Goal: Task Accomplishment & Management: Complete application form

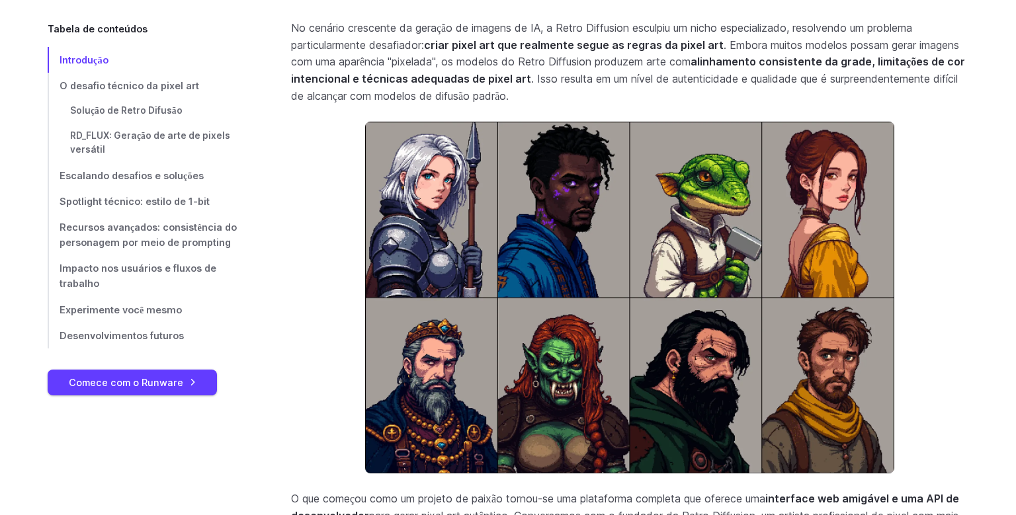
scroll to position [473, 0]
click at [161, 390] on link "Comece com o Runware" at bounding box center [132, 383] width 169 height 26
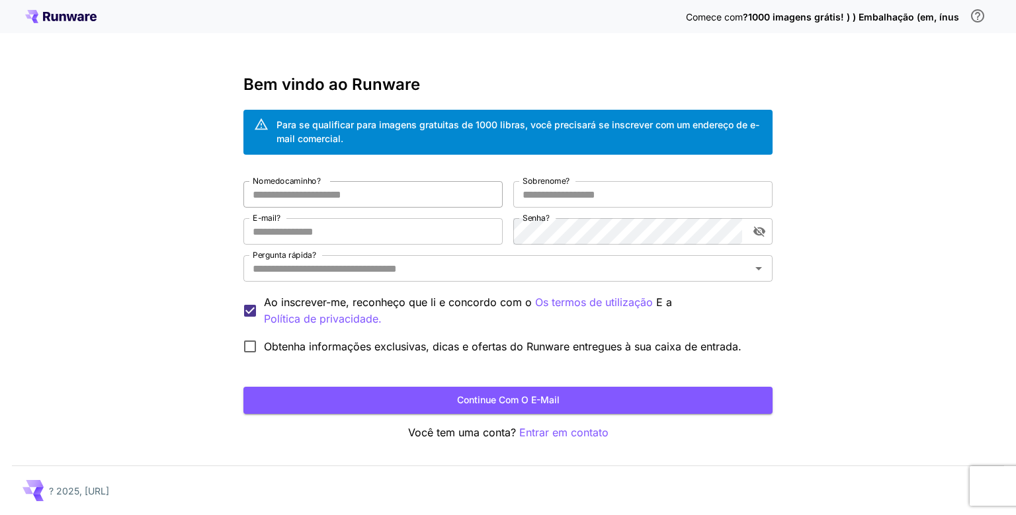
click at [365, 197] on input "Nome do caminho ?" at bounding box center [372, 194] width 259 height 26
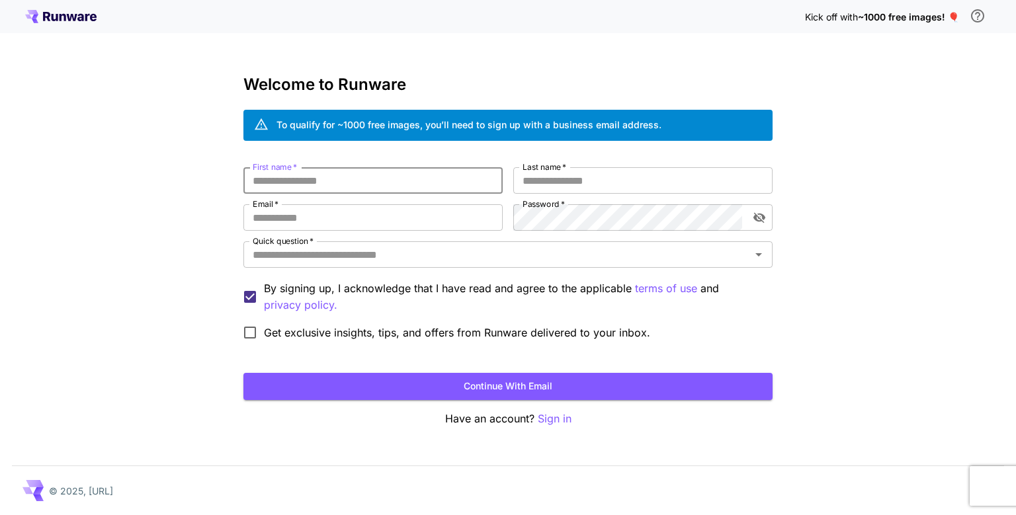
click at [329, 181] on input "First name   *" at bounding box center [372, 180] width 259 height 26
type input "********"
click at [567, 184] on input "Last name   *" at bounding box center [642, 180] width 259 height 26
type input "******"
click at [387, 224] on input "Email   *" at bounding box center [372, 217] width 259 height 26
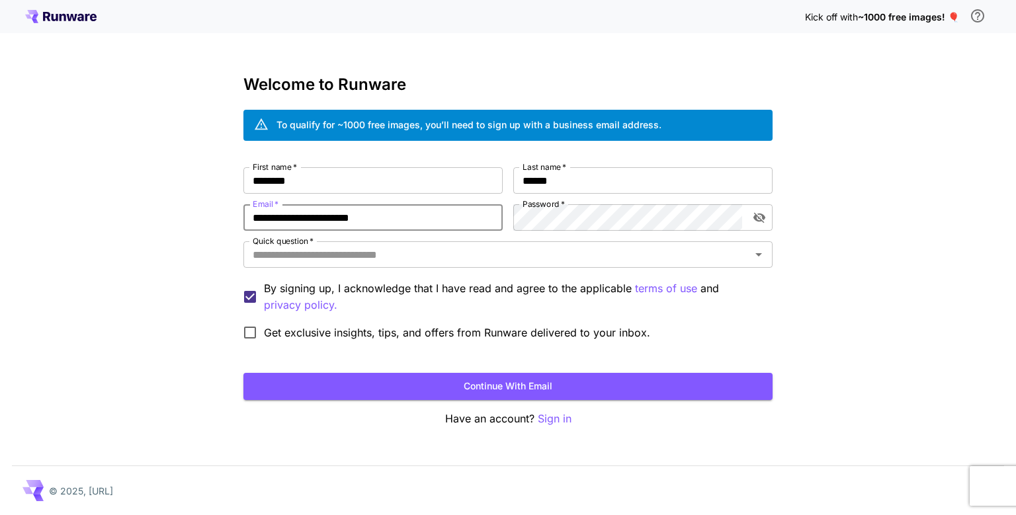
type input "**********"
click at [549, 417] on p "Sign in" at bounding box center [555, 419] width 34 height 17
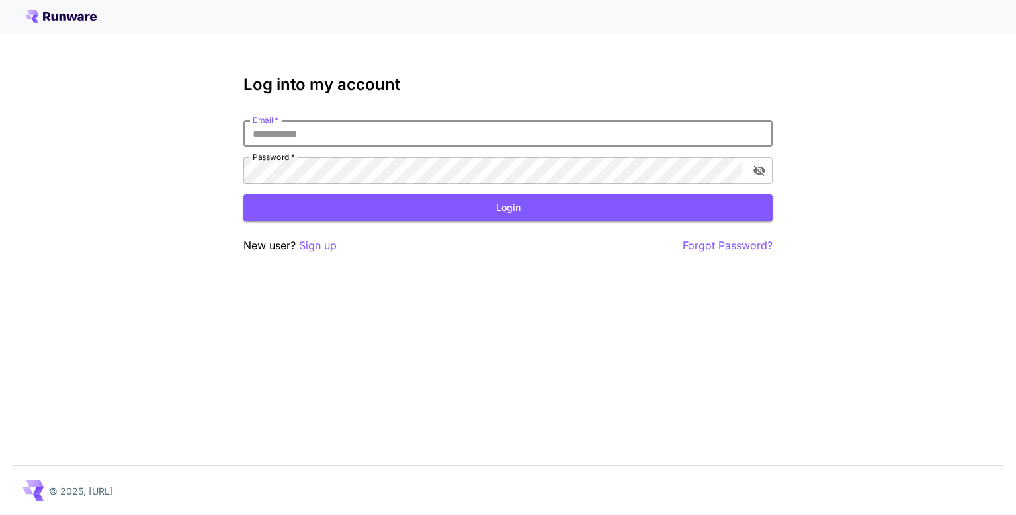
click at [358, 138] on input "Email   *" at bounding box center [507, 133] width 529 height 26
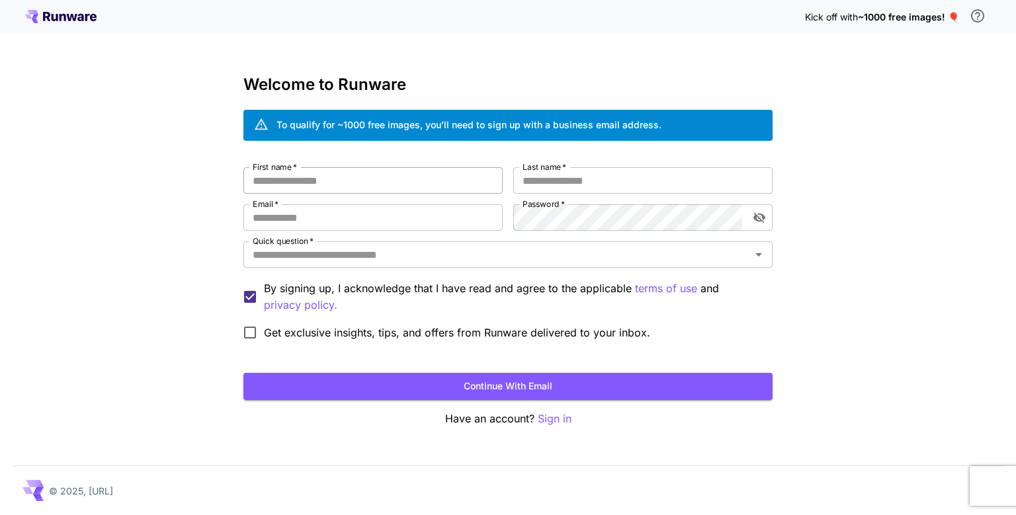
click at [335, 178] on input "First name   *" at bounding box center [372, 180] width 259 height 26
type input "********"
click at [637, 176] on input "Last name   *" at bounding box center [642, 180] width 259 height 26
type input "******"
click at [438, 210] on input "Email   *" at bounding box center [372, 217] width 259 height 26
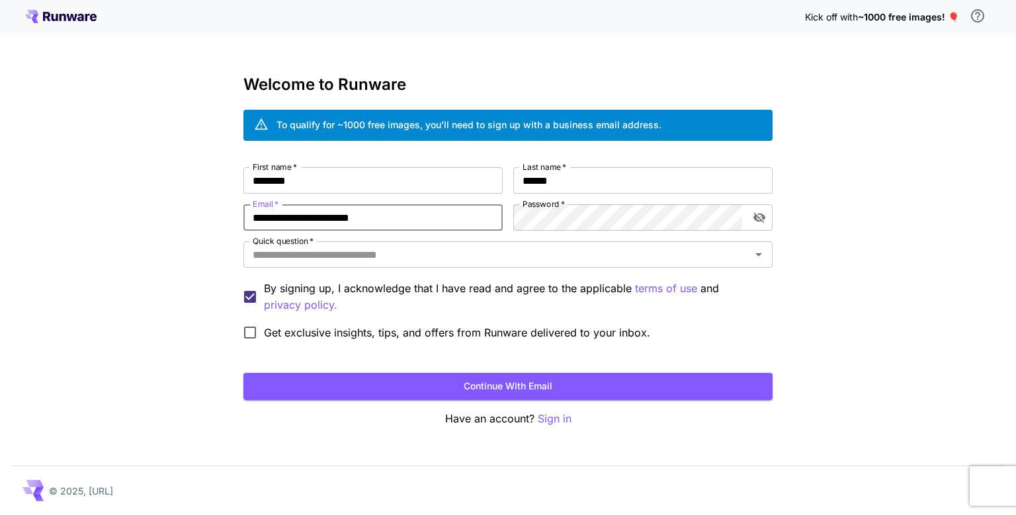
type input "**********"
click at [554, 209] on label "Password   *" at bounding box center [543, 203] width 42 height 11
click at [308, 261] on input "Quick question   *" at bounding box center [496, 254] width 499 height 19
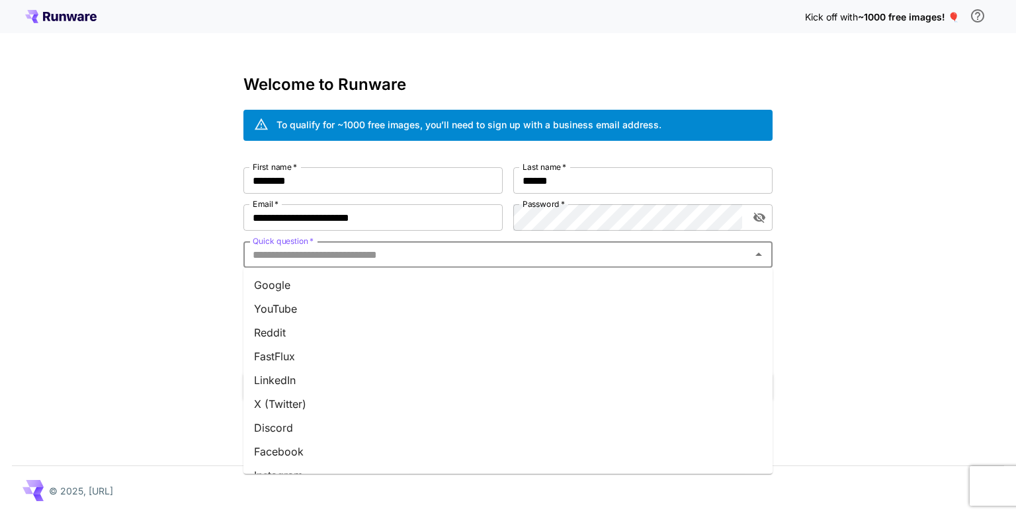
click at [284, 289] on li "Google" at bounding box center [507, 285] width 529 height 24
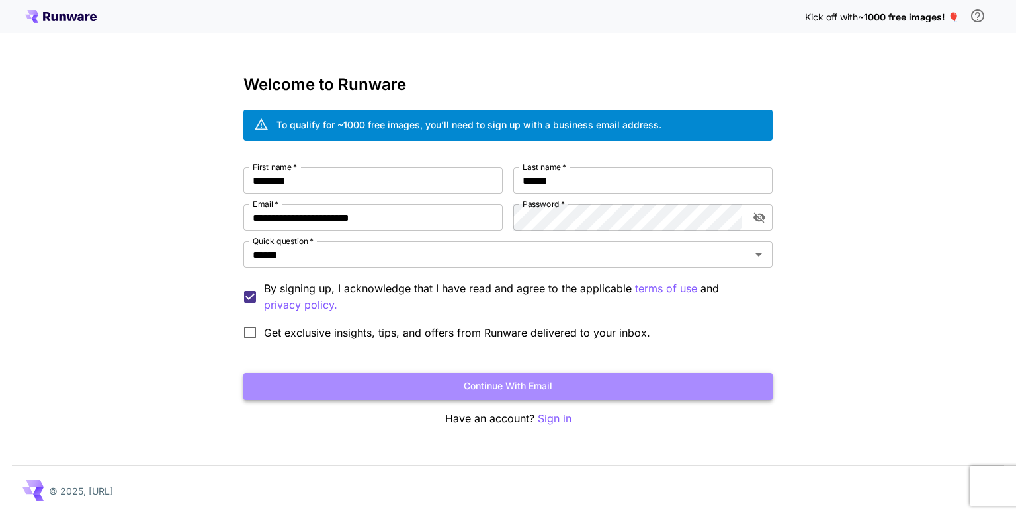
click at [504, 392] on button "Continue with email" at bounding box center [507, 386] width 529 height 27
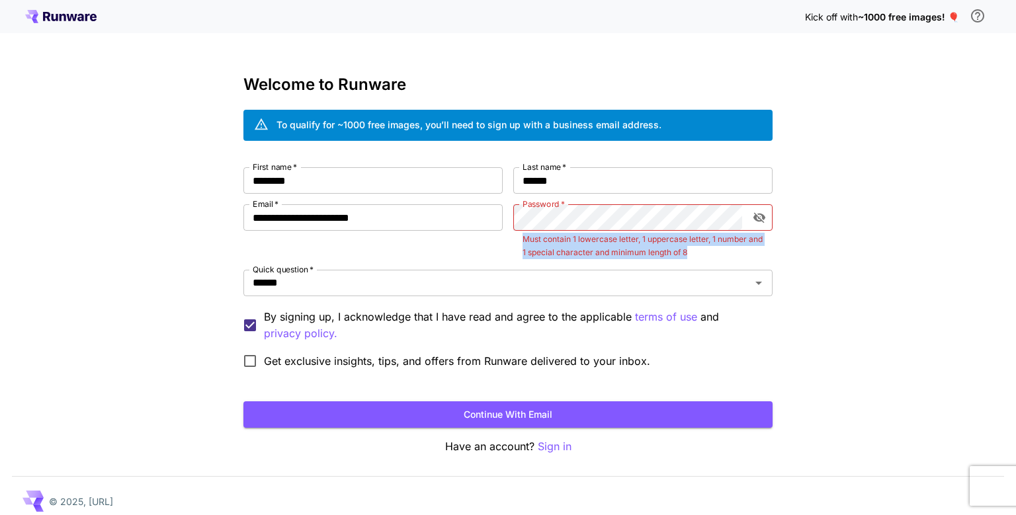
drag, startPoint x: 524, startPoint y: 233, endPoint x: 713, endPoint y: 269, distance: 193.1
click at [713, 269] on div "**********" at bounding box center [507, 271] width 529 height 208
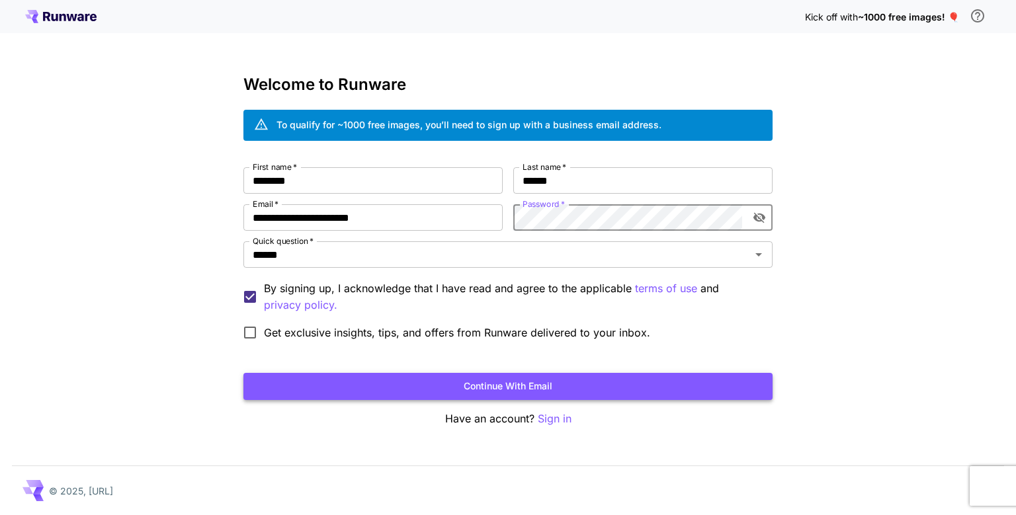
click at [534, 387] on button "Continue with email" at bounding box center [507, 386] width 529 height 27
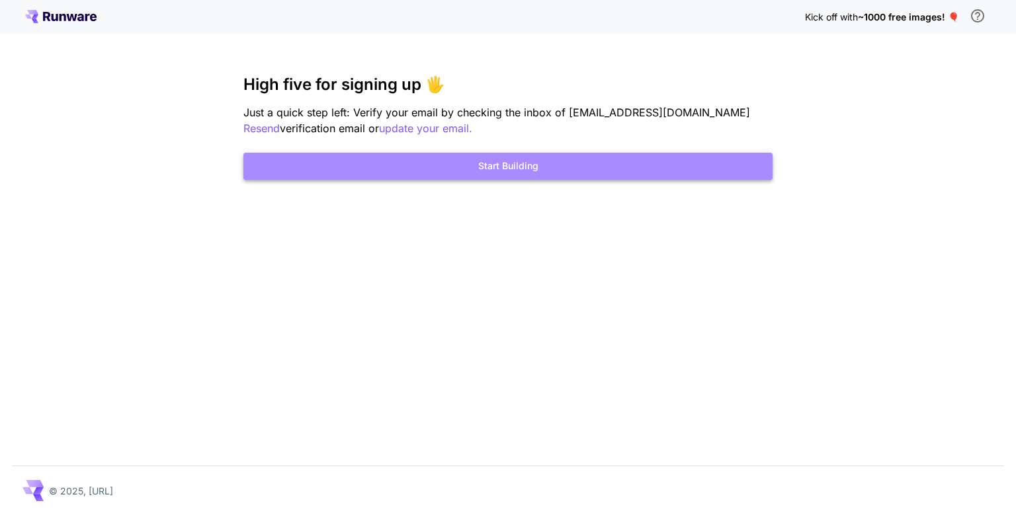
click at [573, 162] on button "Start Building" at bounding box center [507, 166] width 529 height 27
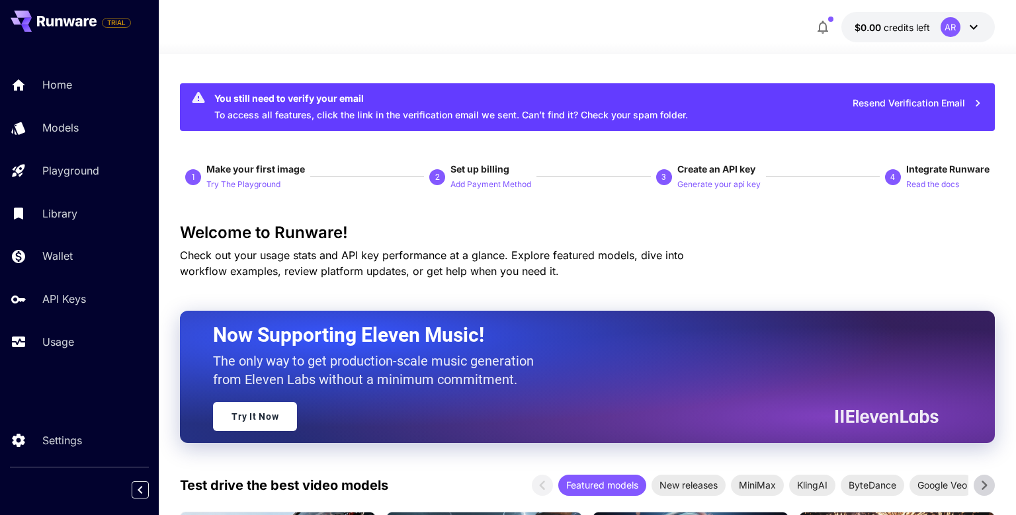
click at [965, 30] on icon at bounding box center [973, 27] width 16 height 16
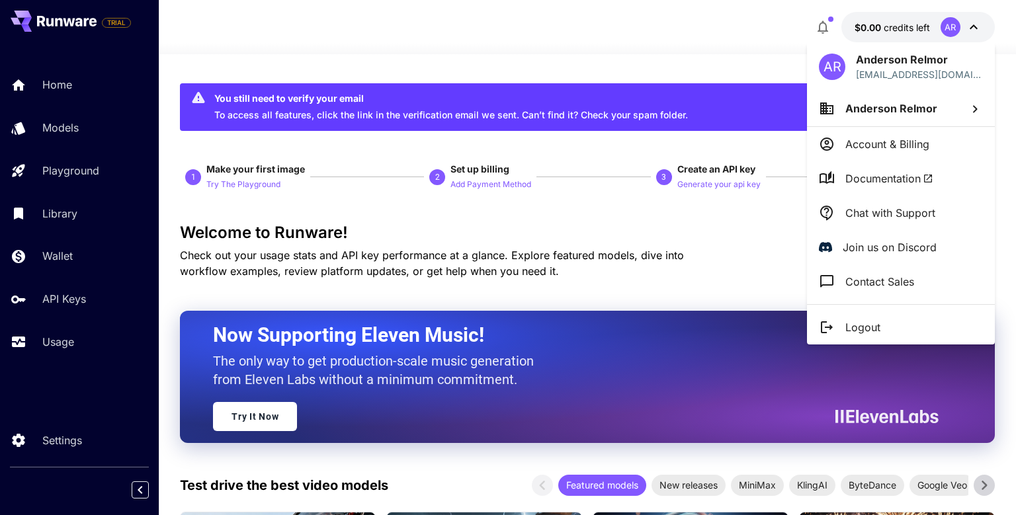
click at [881, 28] on div at bounding box center [508, 257] width 1016 height 515
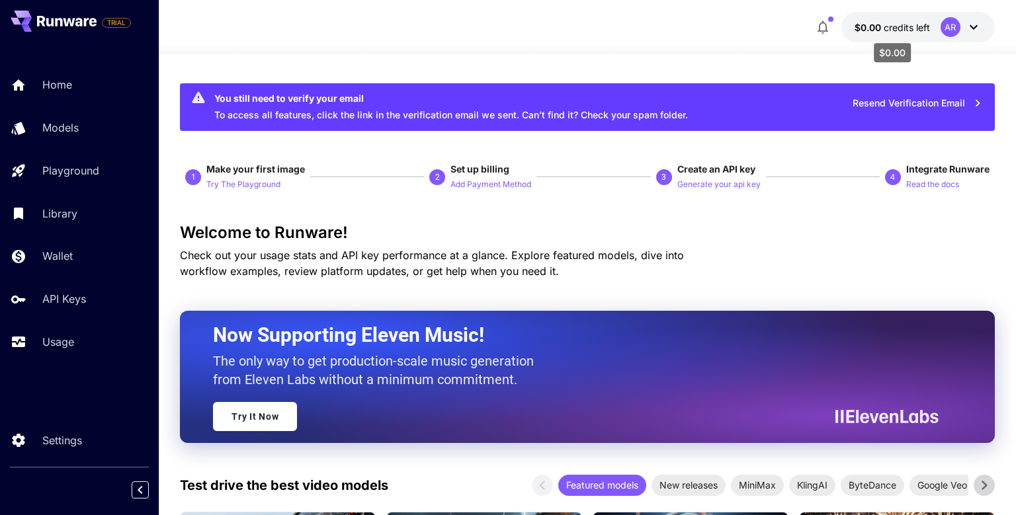
click at [893, 30] on span "credits left" at bounding box center [906, 27] width 46 height 11
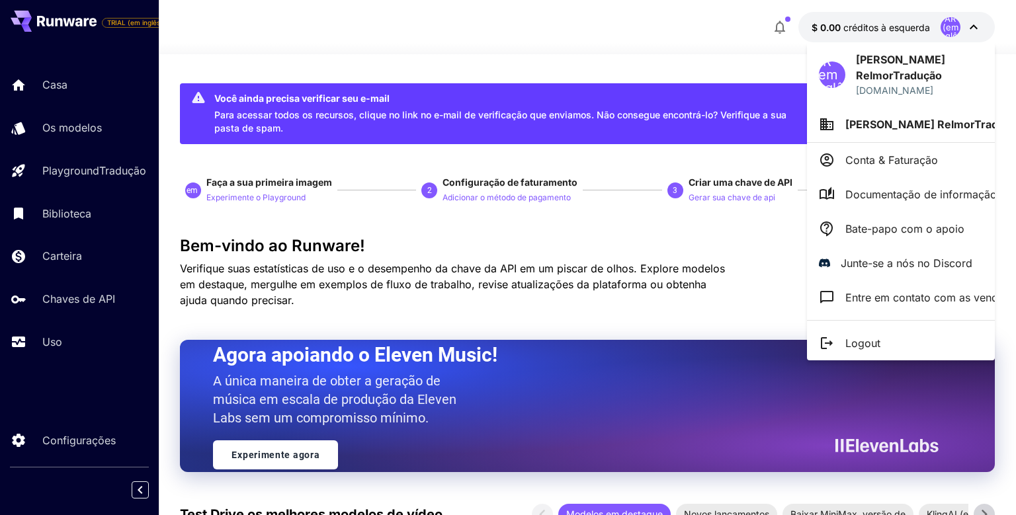
click at [708, 45] on div at bounding box center [508, 257] width 1016 height 515
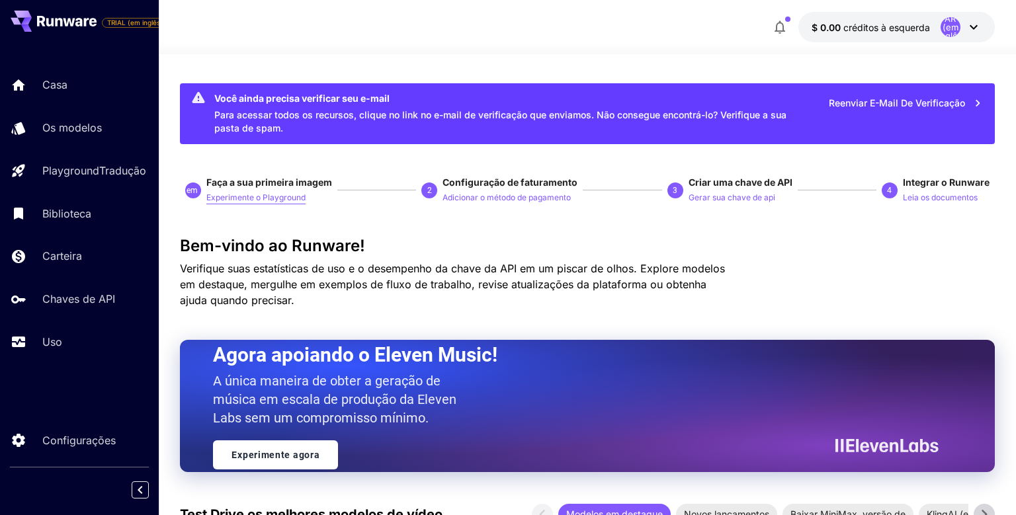
click at [271, 200] on p "Experimente o Playground" at bounding box center [255, 198] width 99 height 13
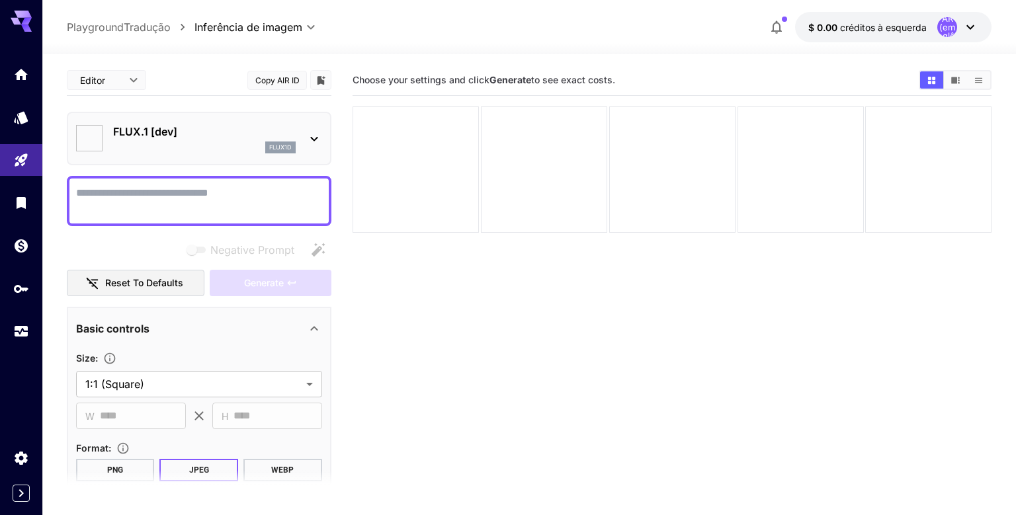
type input "**********"
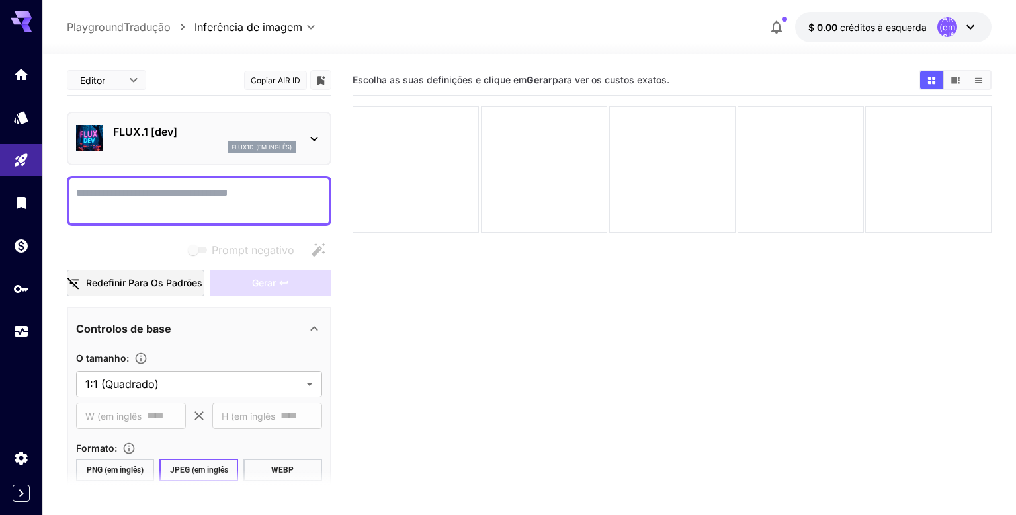
click at [227, 197] on textarea "Prompt negativo" at bounding box center [199, 201] width 246 height 32
click at [316, 136] on icon at bounding box center [314, 139] width 16 height 16
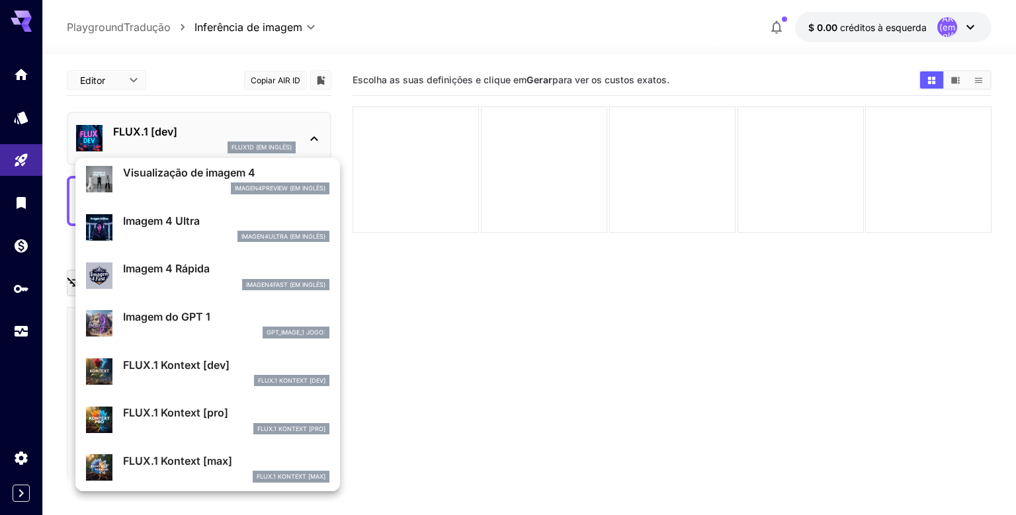
scroll to position [688, 0]
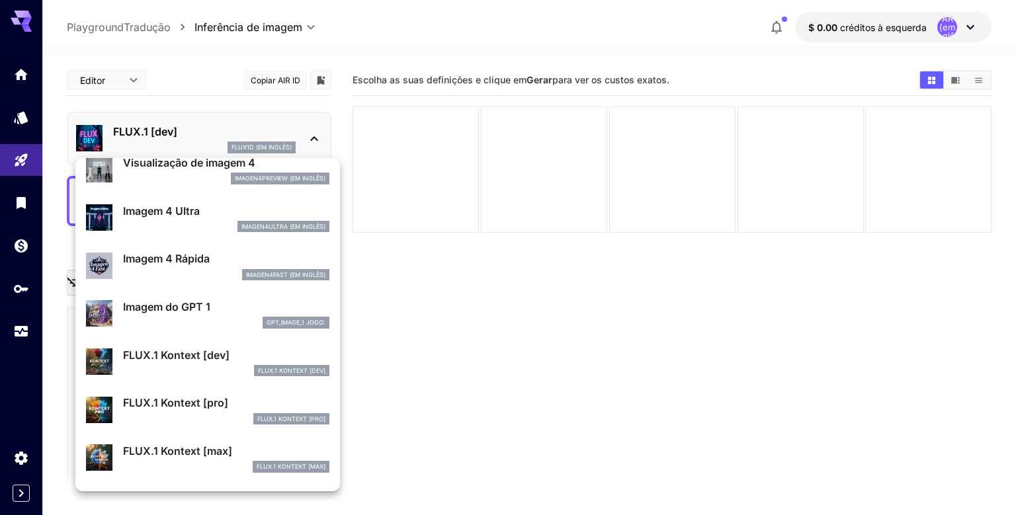
click at [575, 322] on div at bounding box center [508, 257] width 1016 height 515
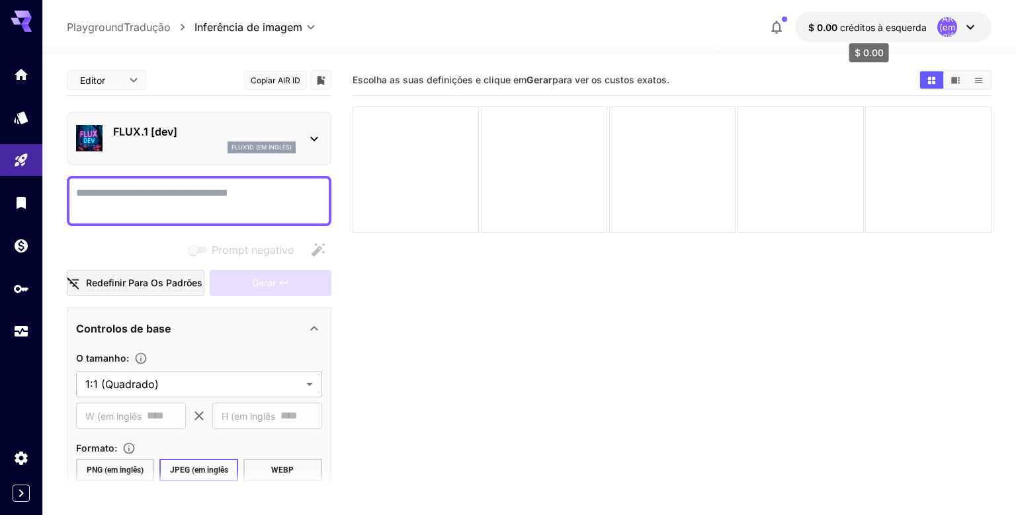
click at [842, 28] on span "créditos à esquerda" at bounding box center [883, 27] width 87 height 11
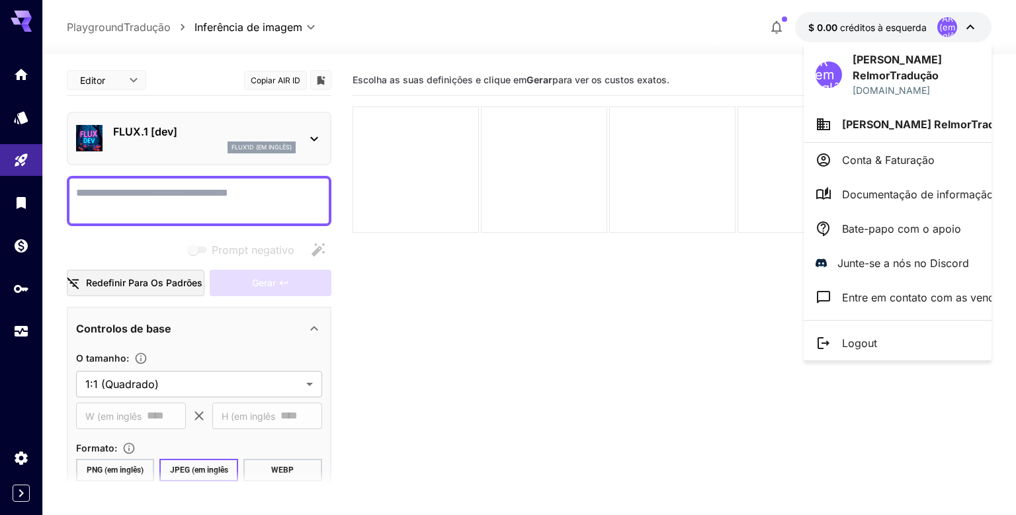
click at [776, 30] on div at bounding box center [508, 257] width 1016 height 515
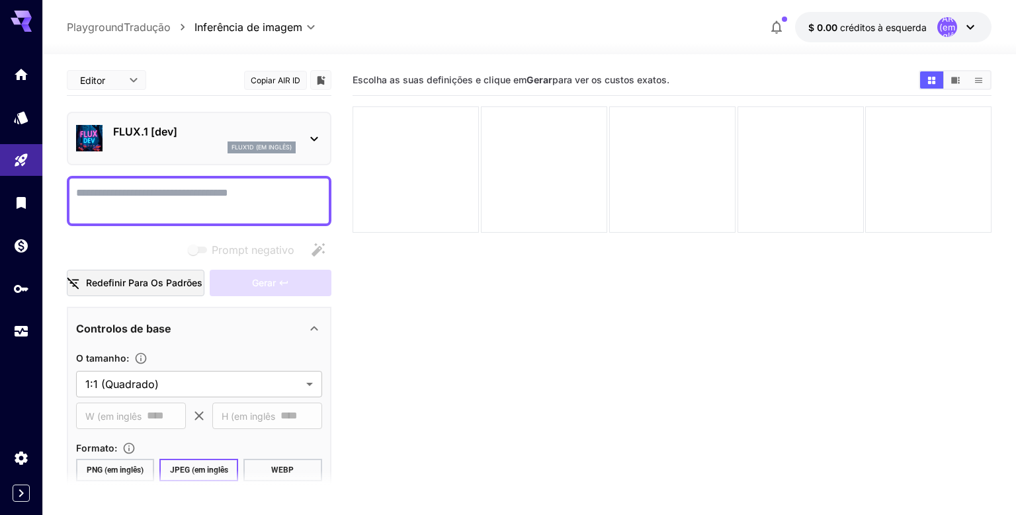
click at [774, 30] on icon "button" at bounding box center [776, 27] width 11 height 13
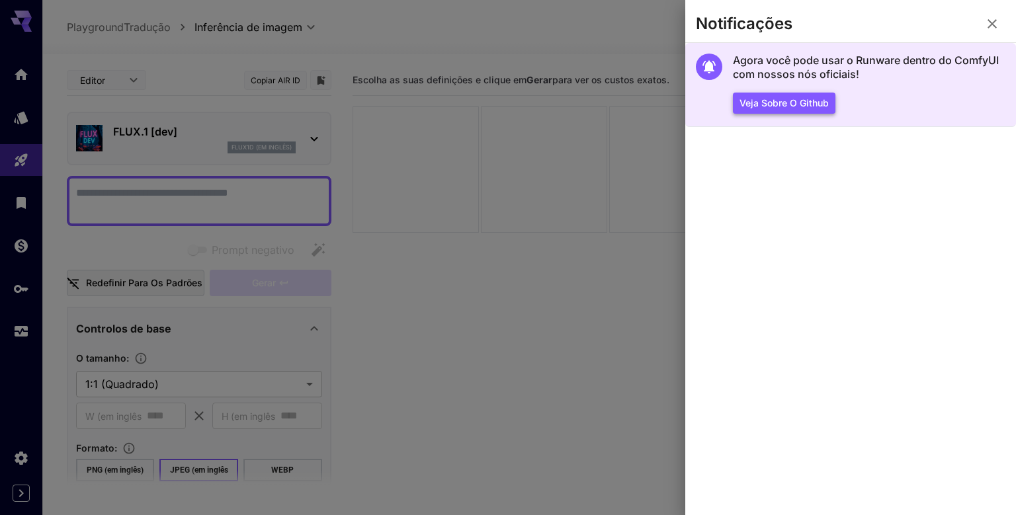
click at [768, 107] on button "Veja sobre o Github" at bounding box center [784, 104] width 102 height 22
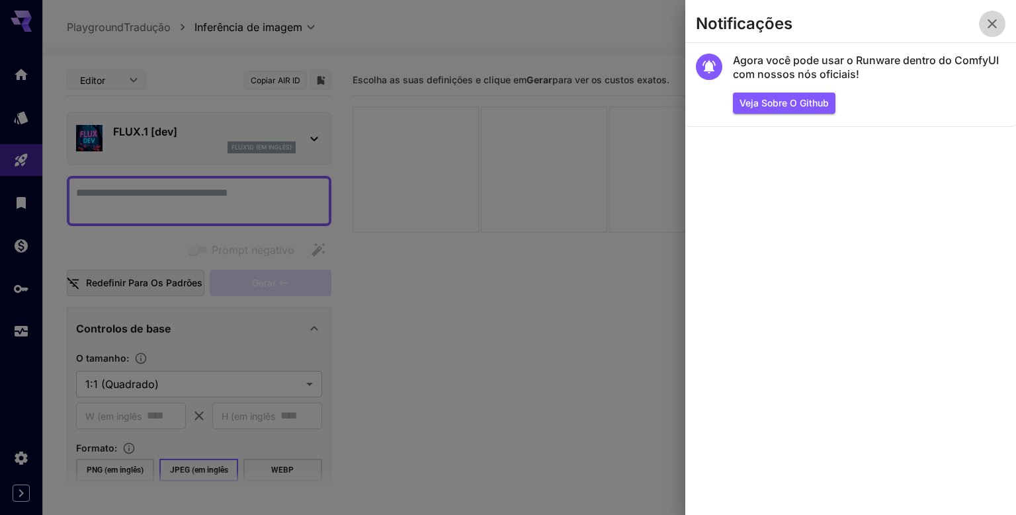
click at [993, 26] on icon "button" at bounding box center [991, 23] width 9 height 9
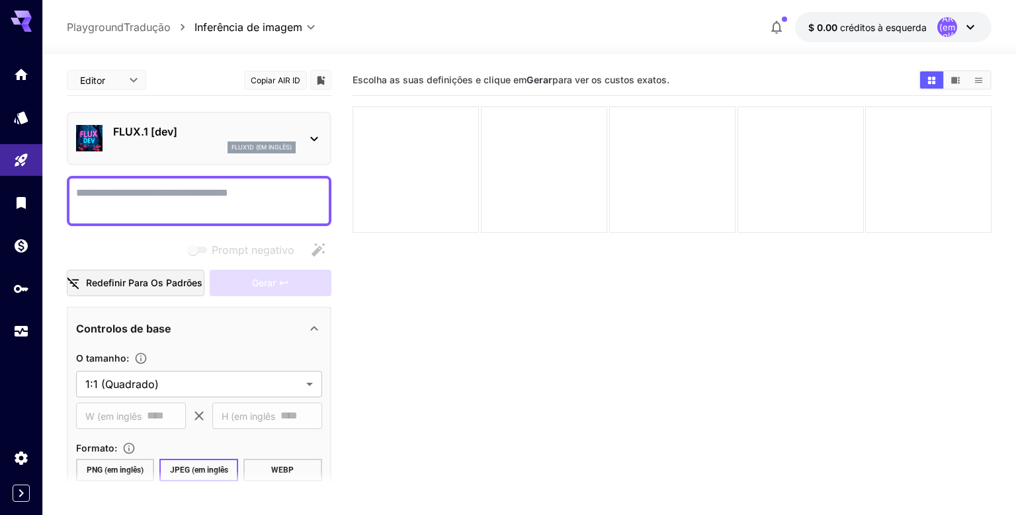
click at [26, 13] on icon at bounding box center [21, 18] width 21 height 14
click at [31, 30] on div at bounding box center [21, 16] width 42 height 32
click at [23, 71] on icon "Casa" at bounding box center [22, 70] width 13 height 11
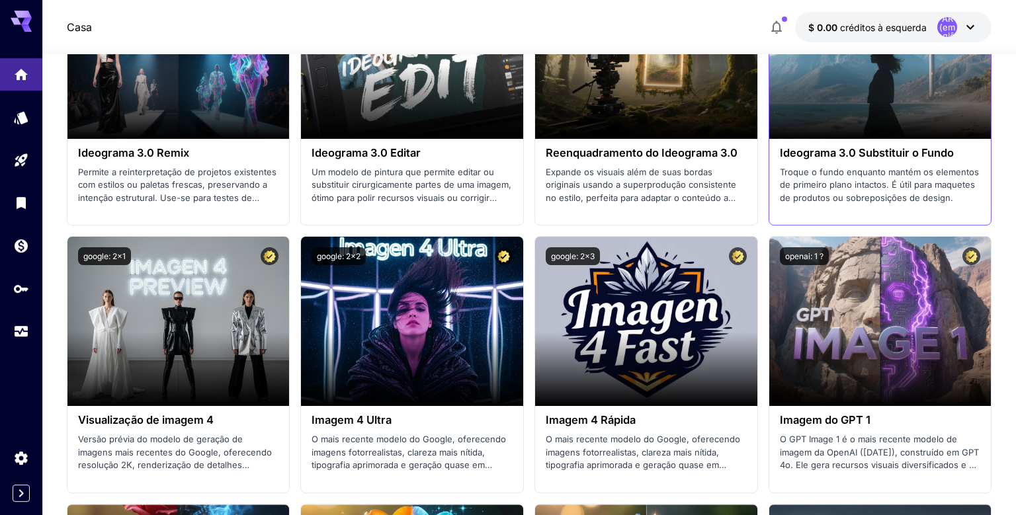
scroll to position [2862, 0]
